Goal: Task Accomplishment & Management: Manage account settings

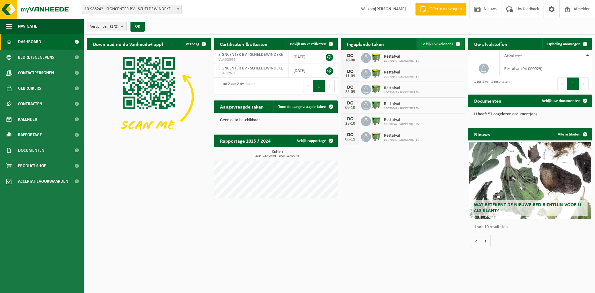
click at [447, 44] on span "Bekijk uw kalender" at bounding box center [438, 44] width 32 height 4
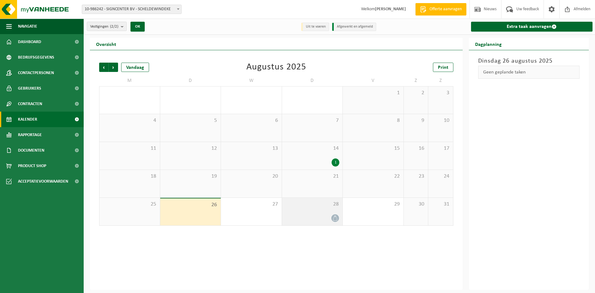
click at [334, 217] on icon at bounding box center [335, 218] width 5 height 5
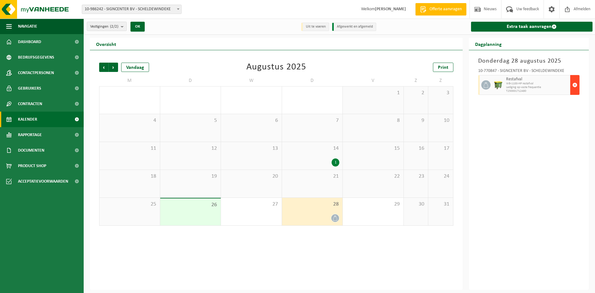
click at [575, 86] on span "button" at bounding box center [575, 85] width 5 height 12
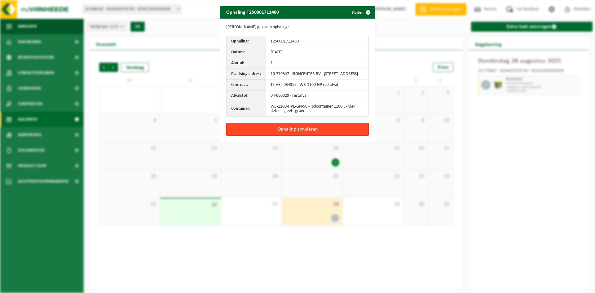
click at [292, 133] on button "Ophaling annuleren" at bounding box center [297, 129] width 143 height 13
